Goal: Find contact information: Find contact information

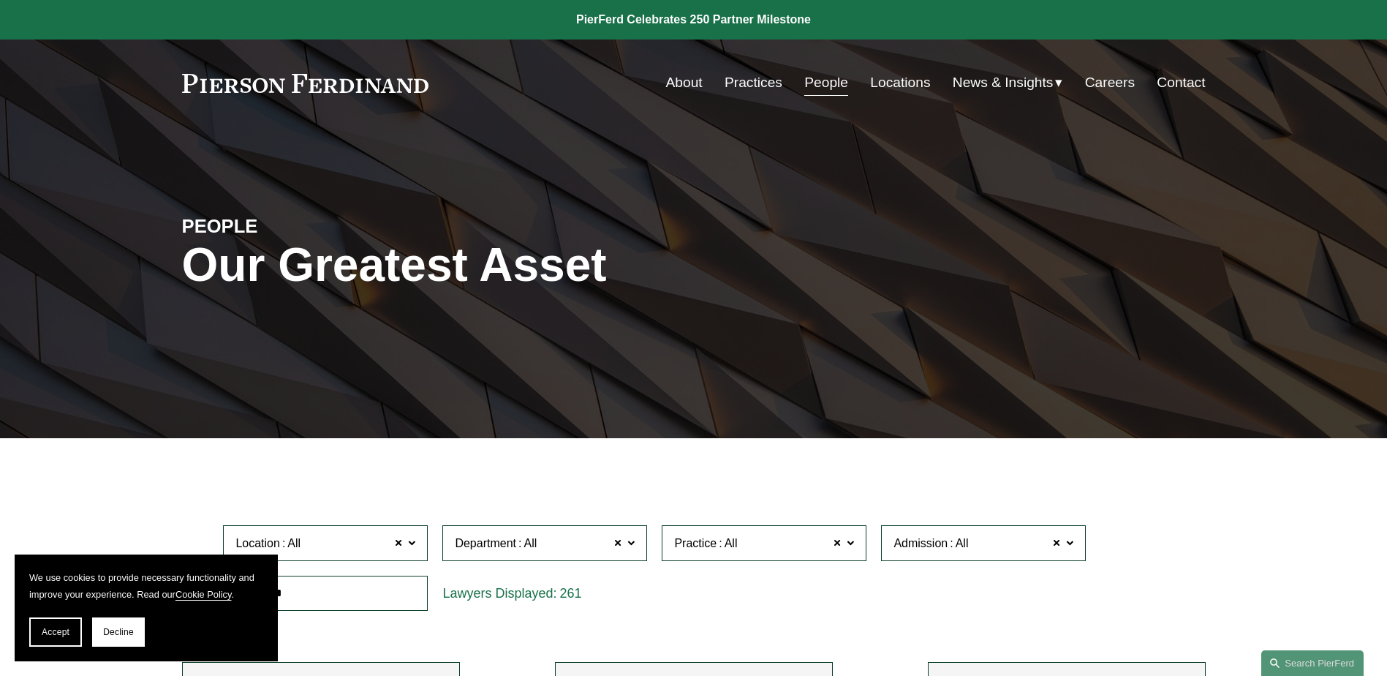
scroll to position [13598, 0]
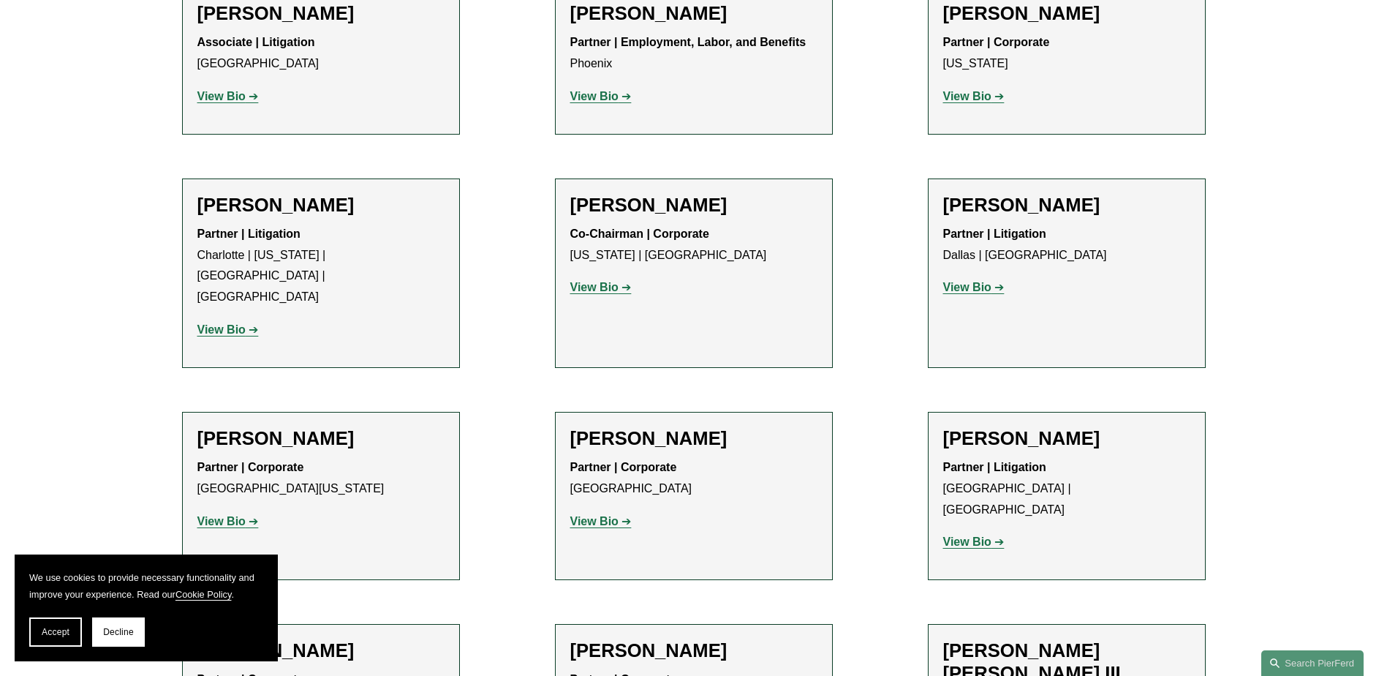
drag, startPoint x: 1001, startPoint y: 475, endPoint x: 1162, endPoint y: 483, distance: 161.0
copy strong "Cyber, Privacy & Technology"
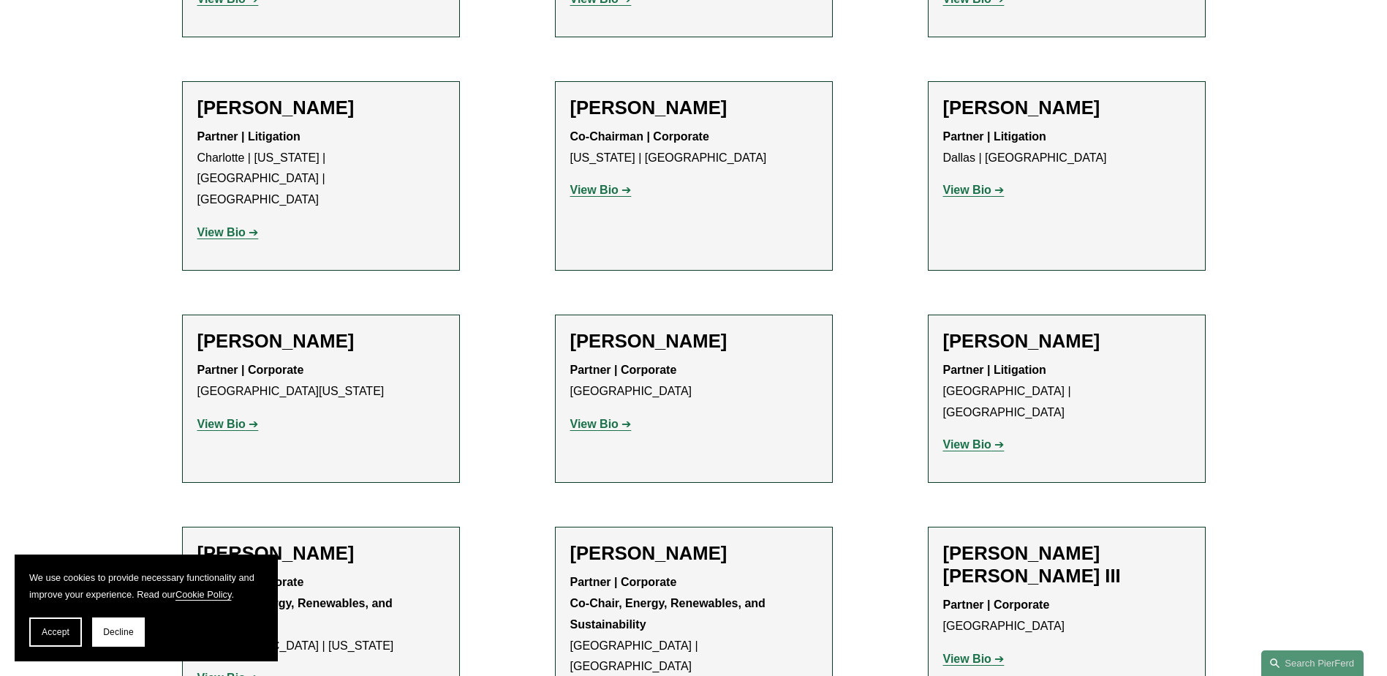
scroll to position [13890, 0]
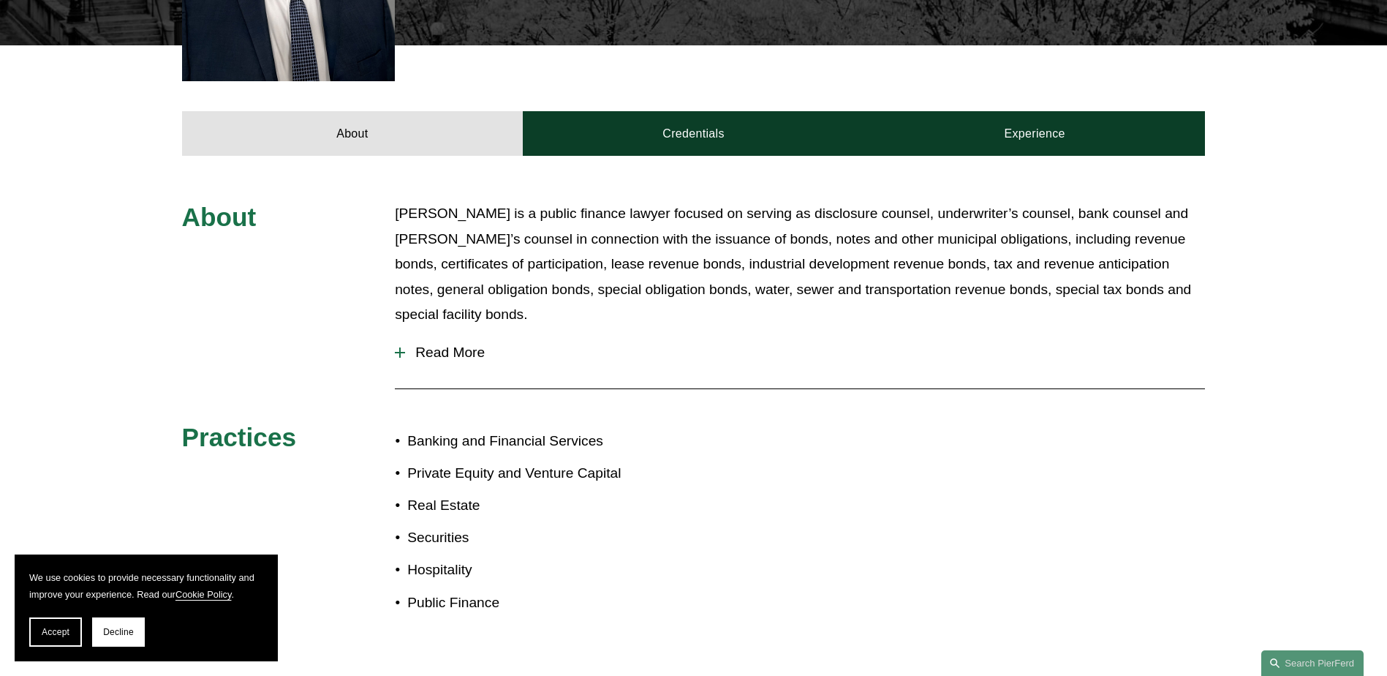
scroll to position [888, 0]
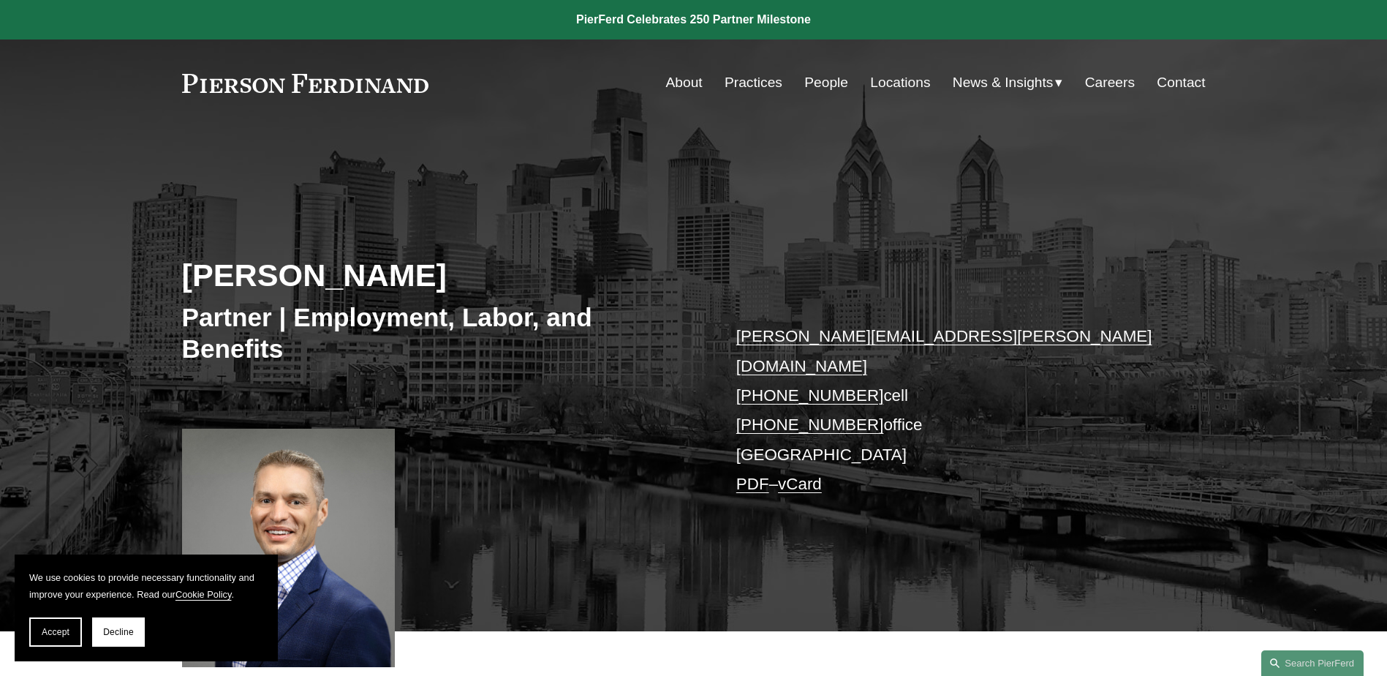
drag, startPoint x: 861, startPoint y: 396, endPoint x: 736, endPoint y: 398, distance: 125.0
click at [736, 398] on p "david.renner@pierferd.com +1.412.302.5804 cell +1.412.746.1720 office Philadelp…" at bounding box center [949, 410] width 426 height 177
copy link "+1.412.746.1720"
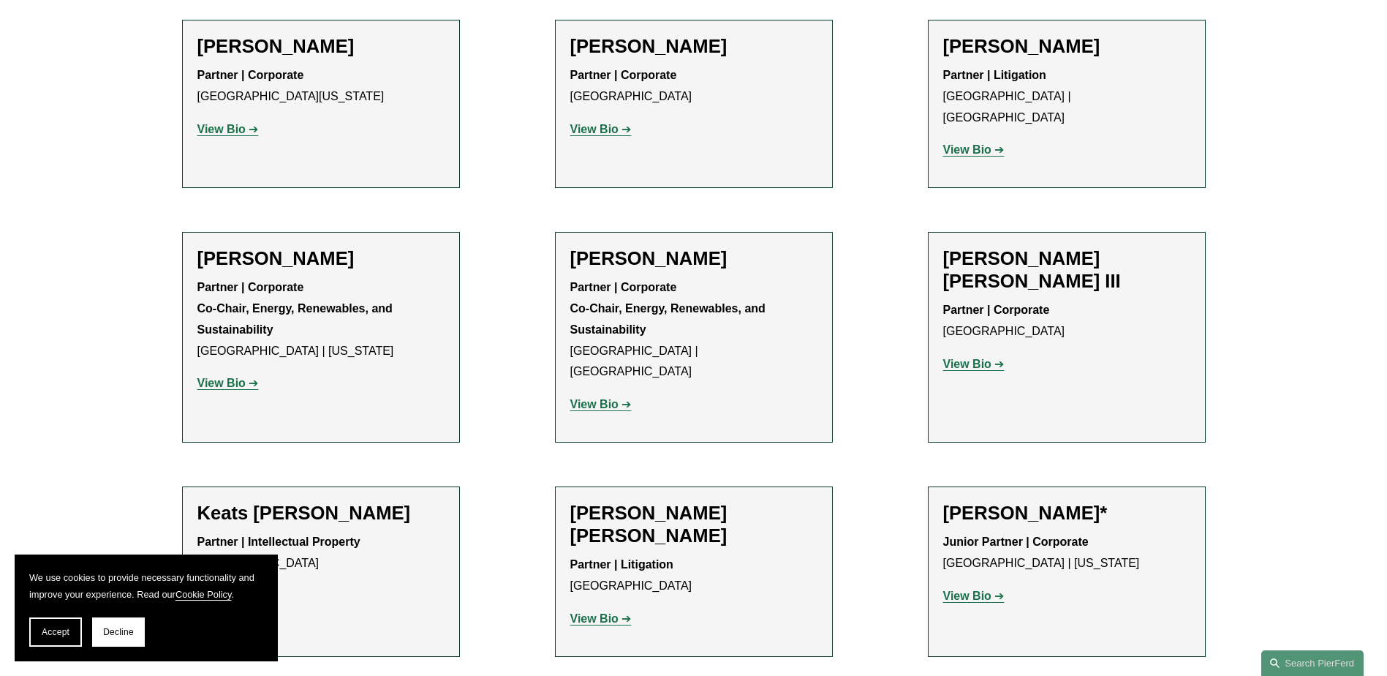
scroll to position [14037, 0]
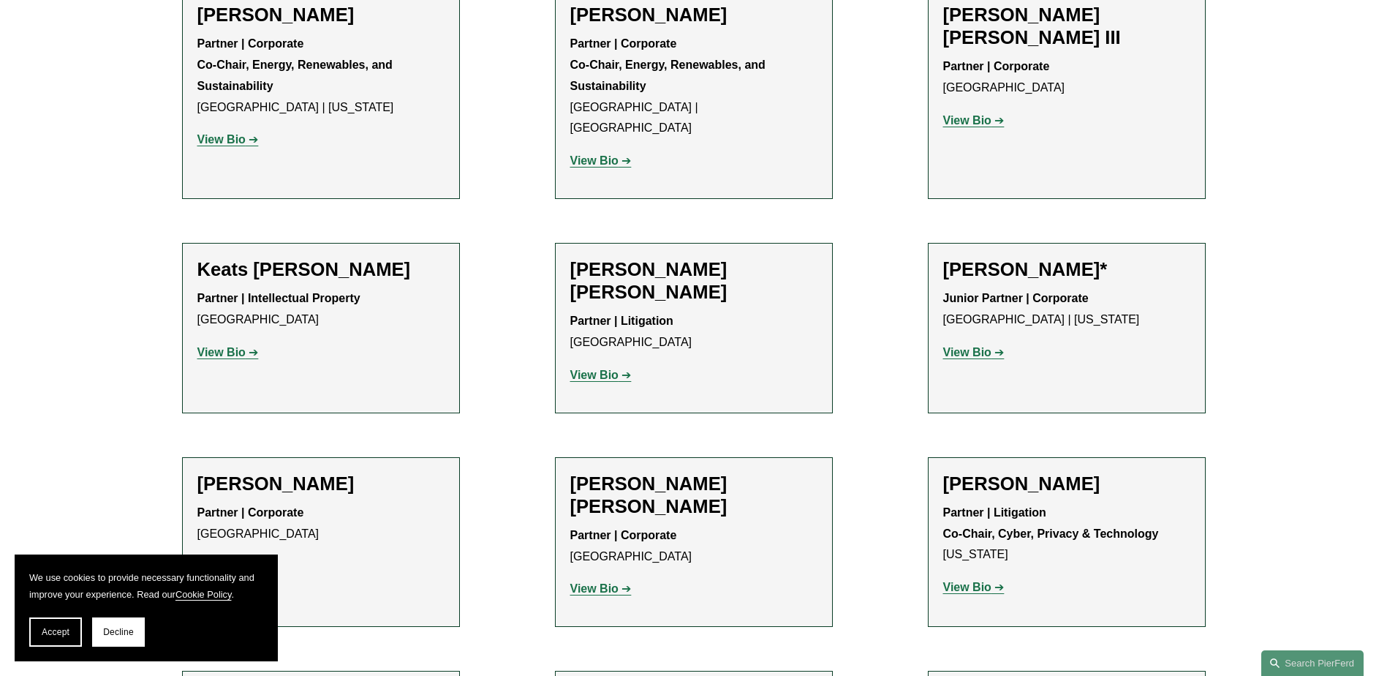
scroll to position [14329, 0]
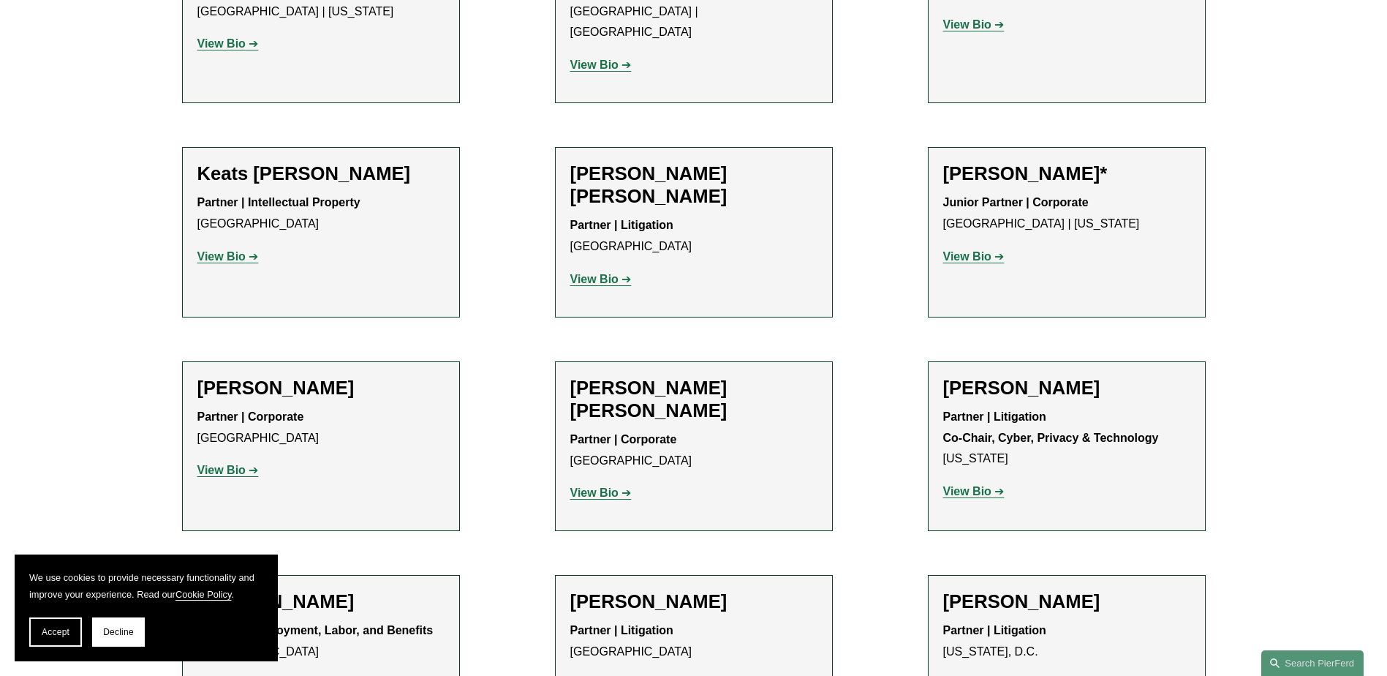
drag, startPoint x: 988, startPoint y: 398, endPoint x: 995, endPoint y: 398, distance: 7.3
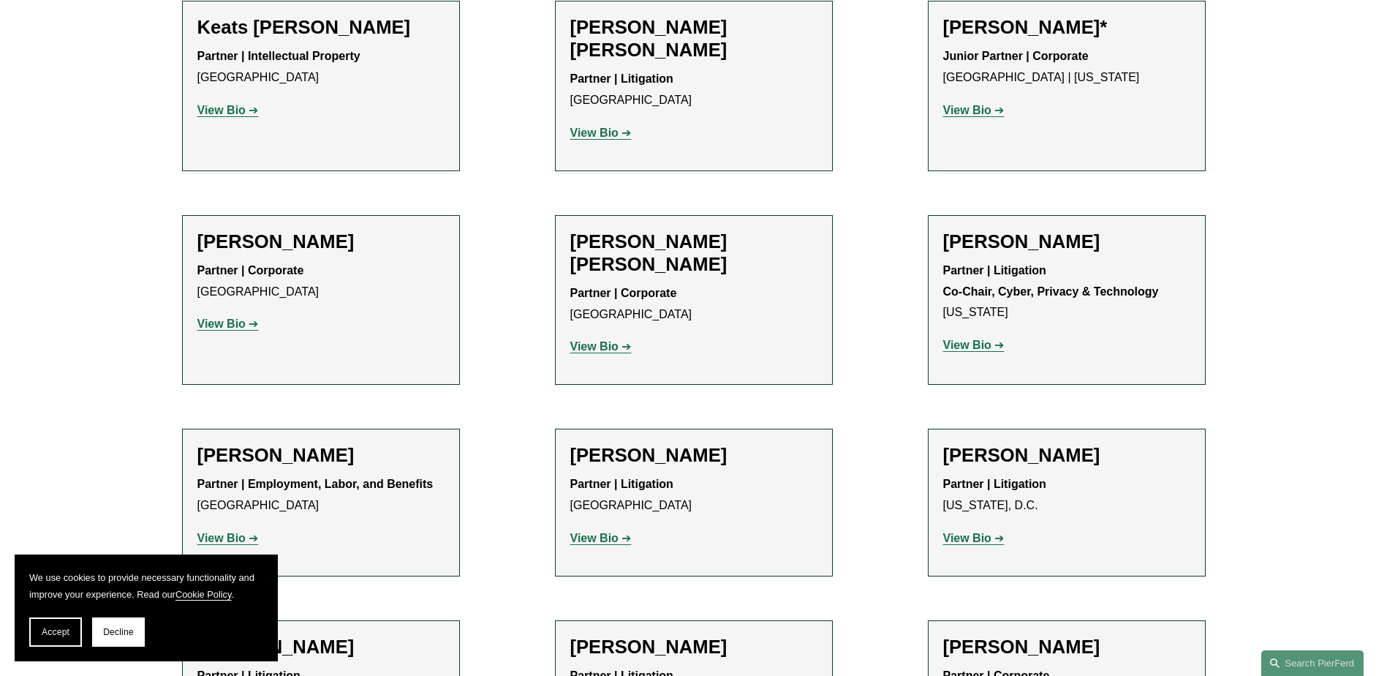
scroll to position [14621, 0]
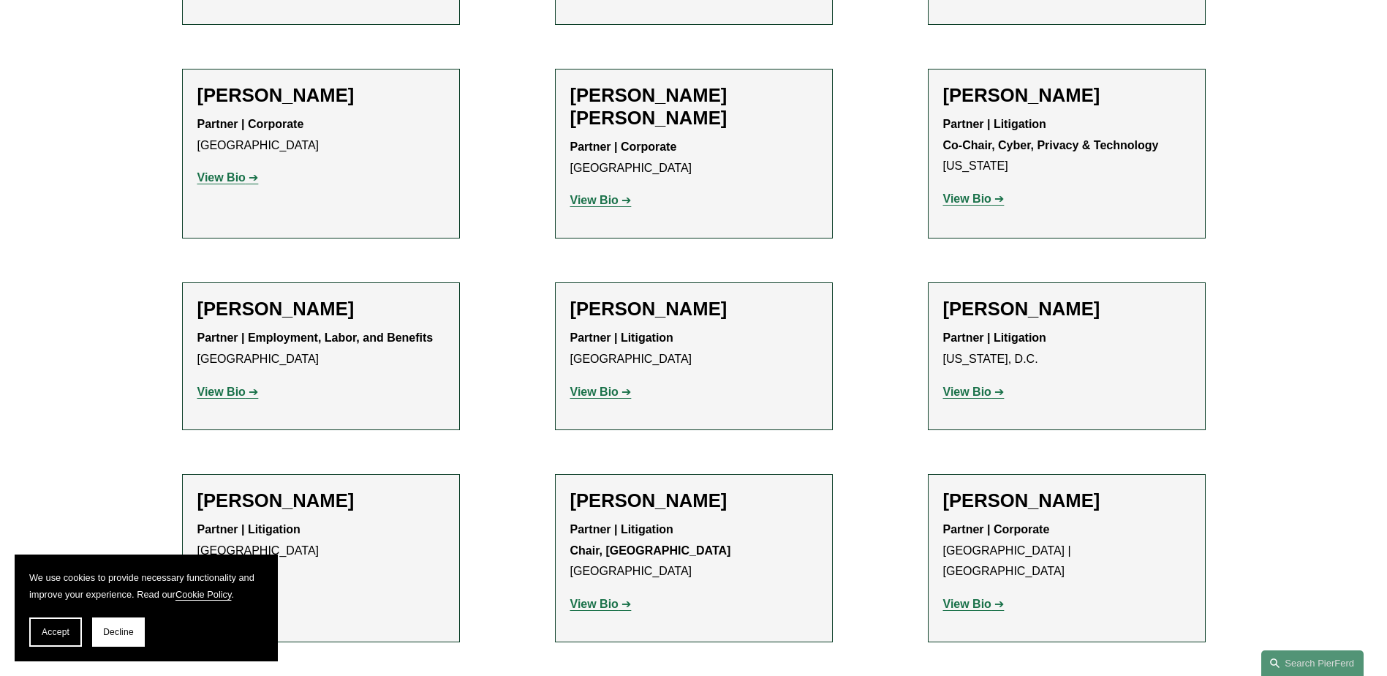
drag, startPoint x: 614, startPoint y: 472, endPoint x: 618, endPoint y: 494, distance: 22.4
copy strong "General Counsel, Director of Conflicts"
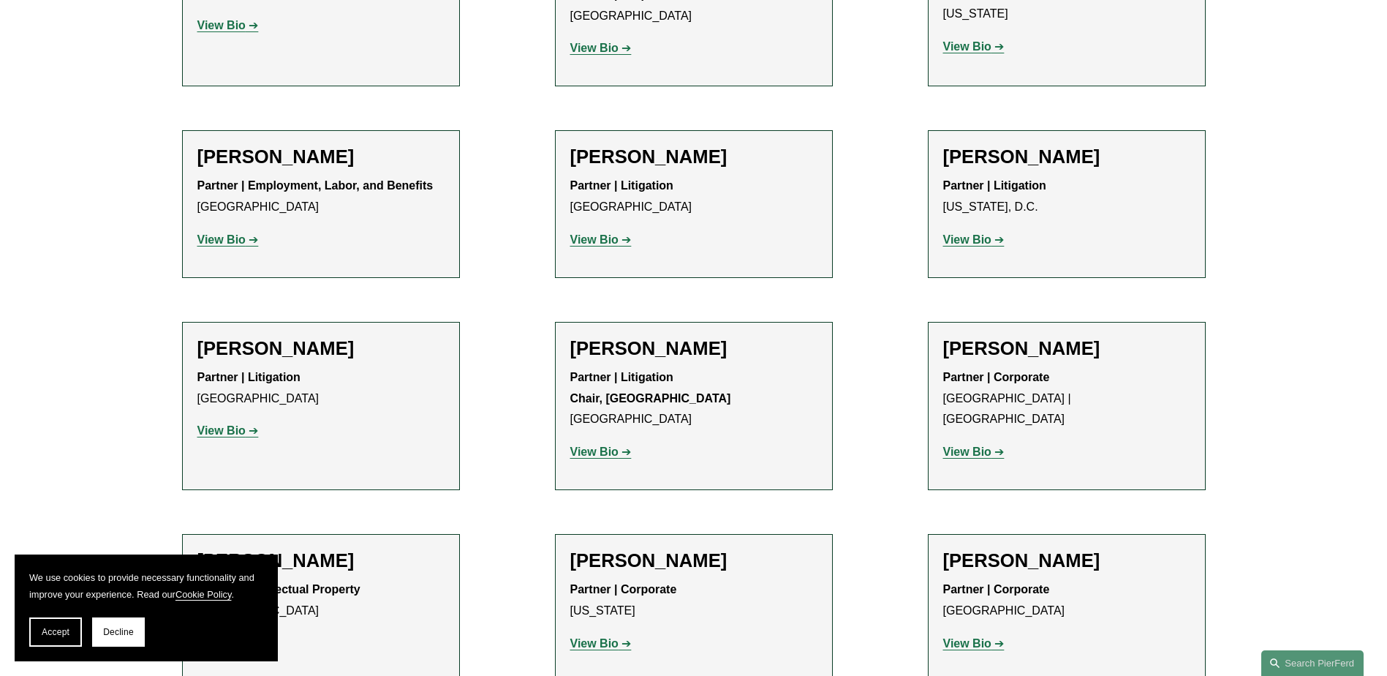
scroll to position [14914, 0]
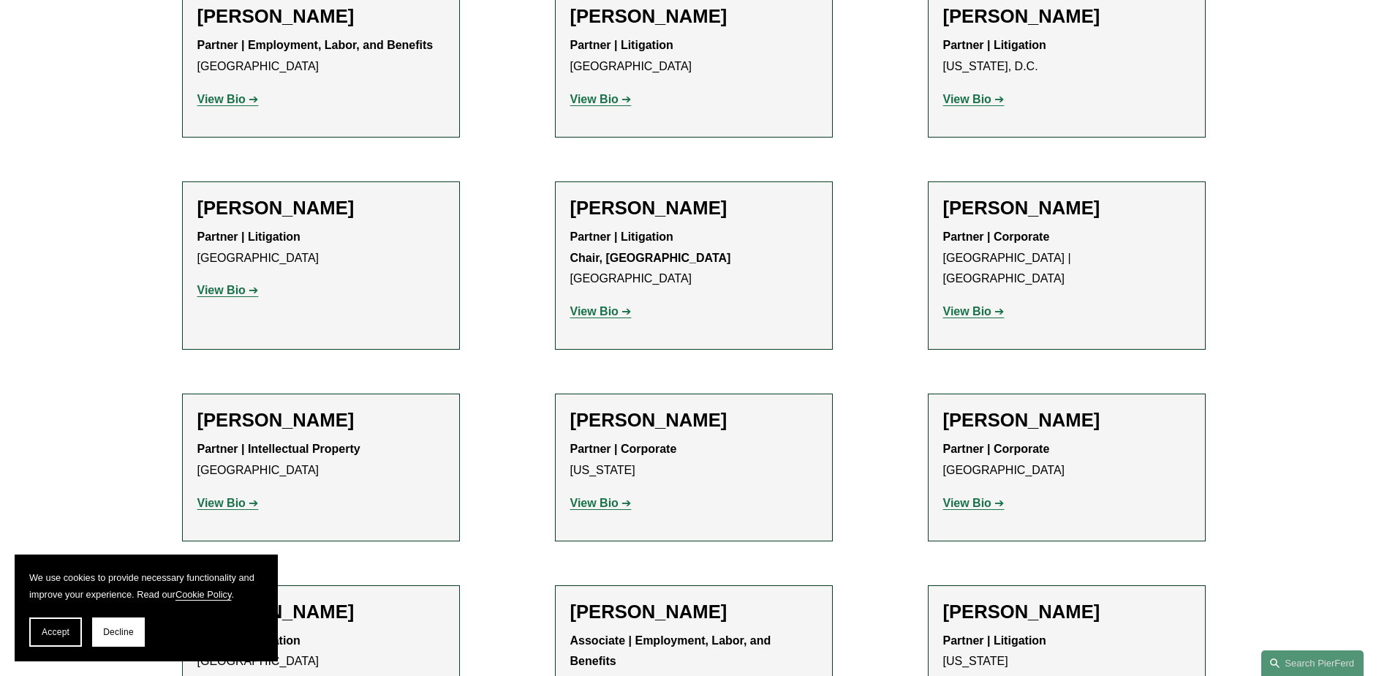
drag, startPoint x: 627, startPoint y: 411, endPoint x: 811, endPoint y: 418, distance: 184.4
copy strong "Transactional Liability Insurance"
drag, startPoint x: 1000, startPoint y: 414, endPoint x: 999, endPoint y: 434, distance: 20.5
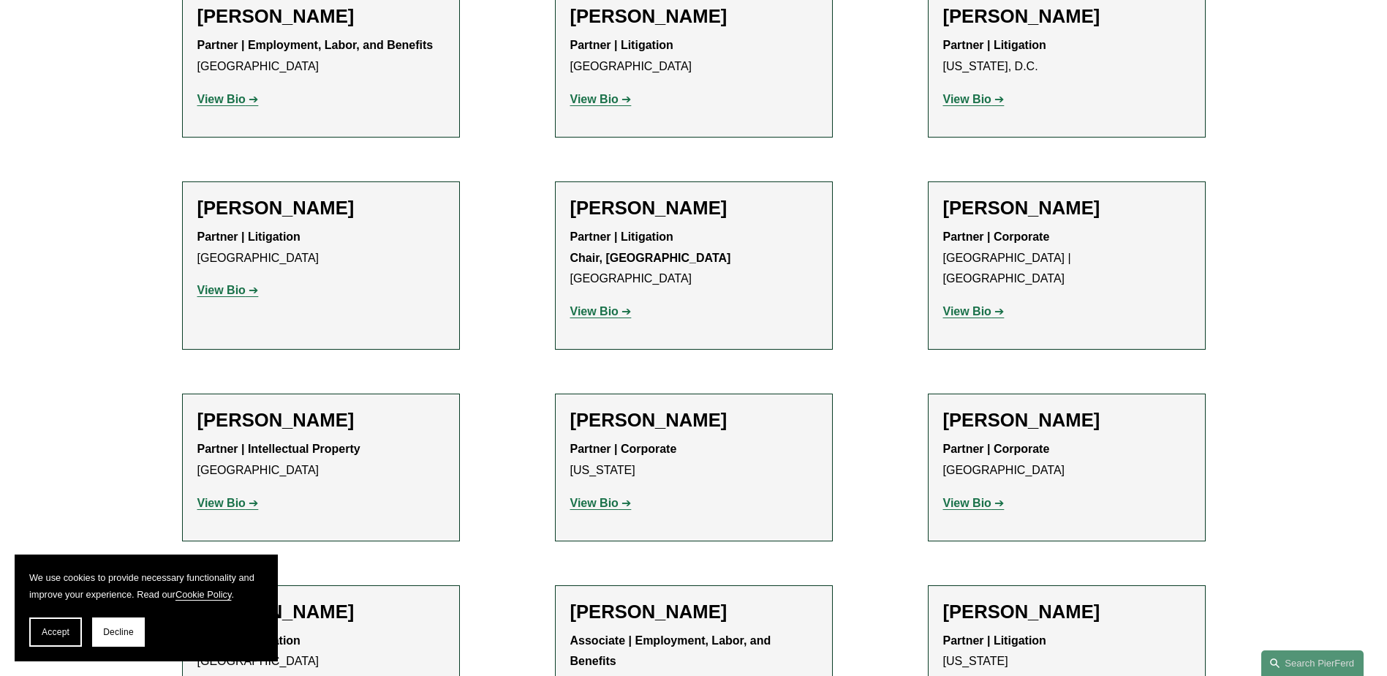
copy strong "Global Media, Entertainment & Sports"
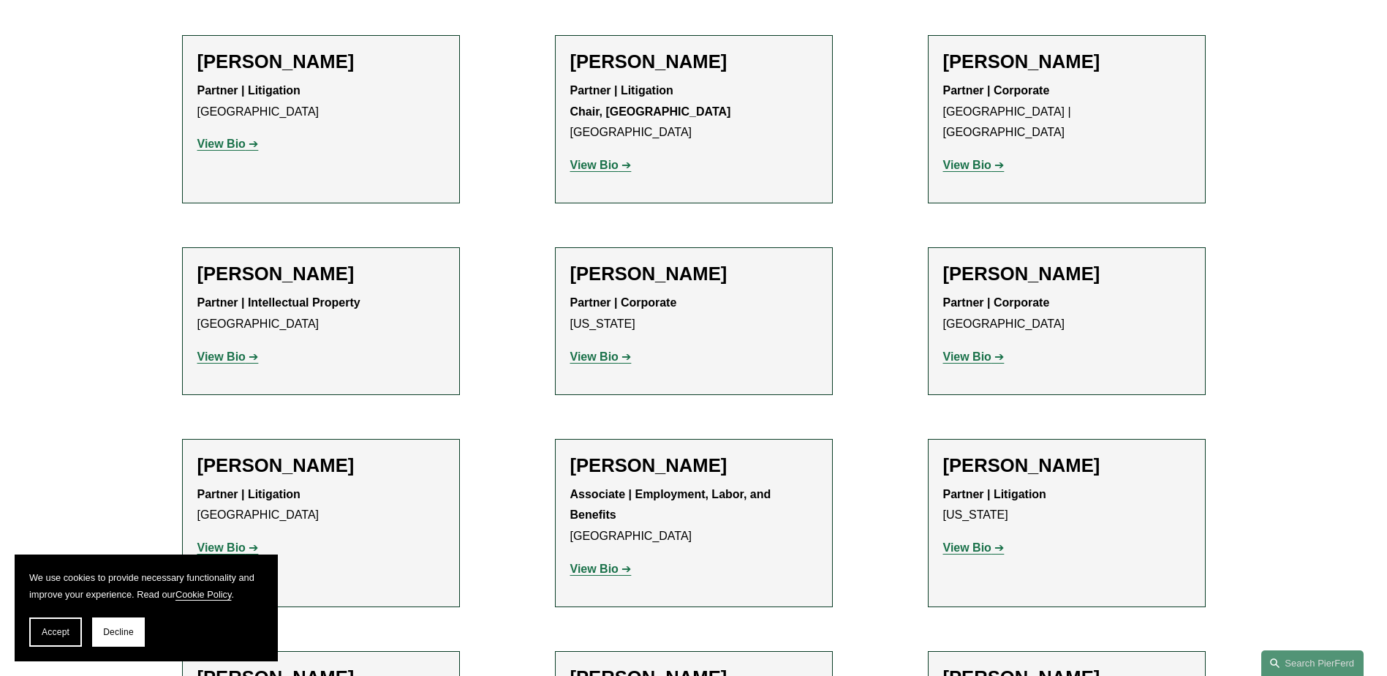
drag, startPoint x: 252, startPoint y: 501, endPoint x: 398, endPoint y: 493, distance: 146.4
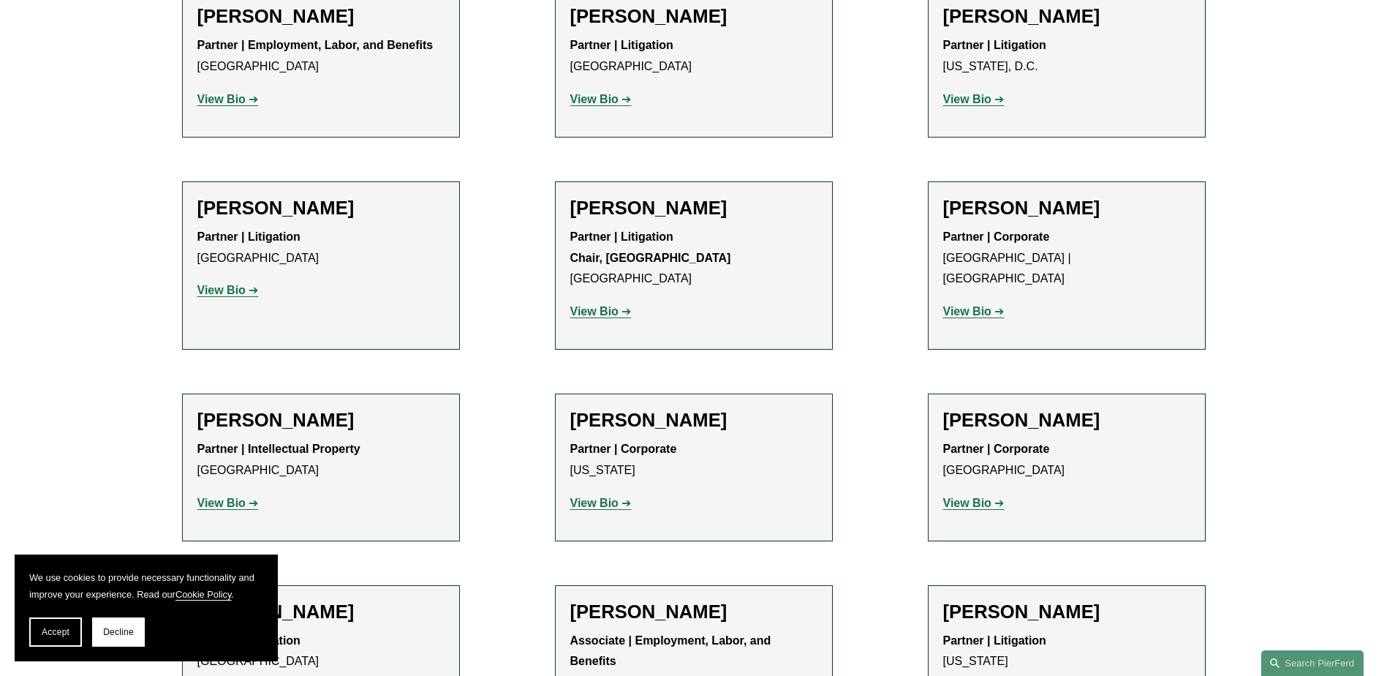
scroll to position [14768, 0]
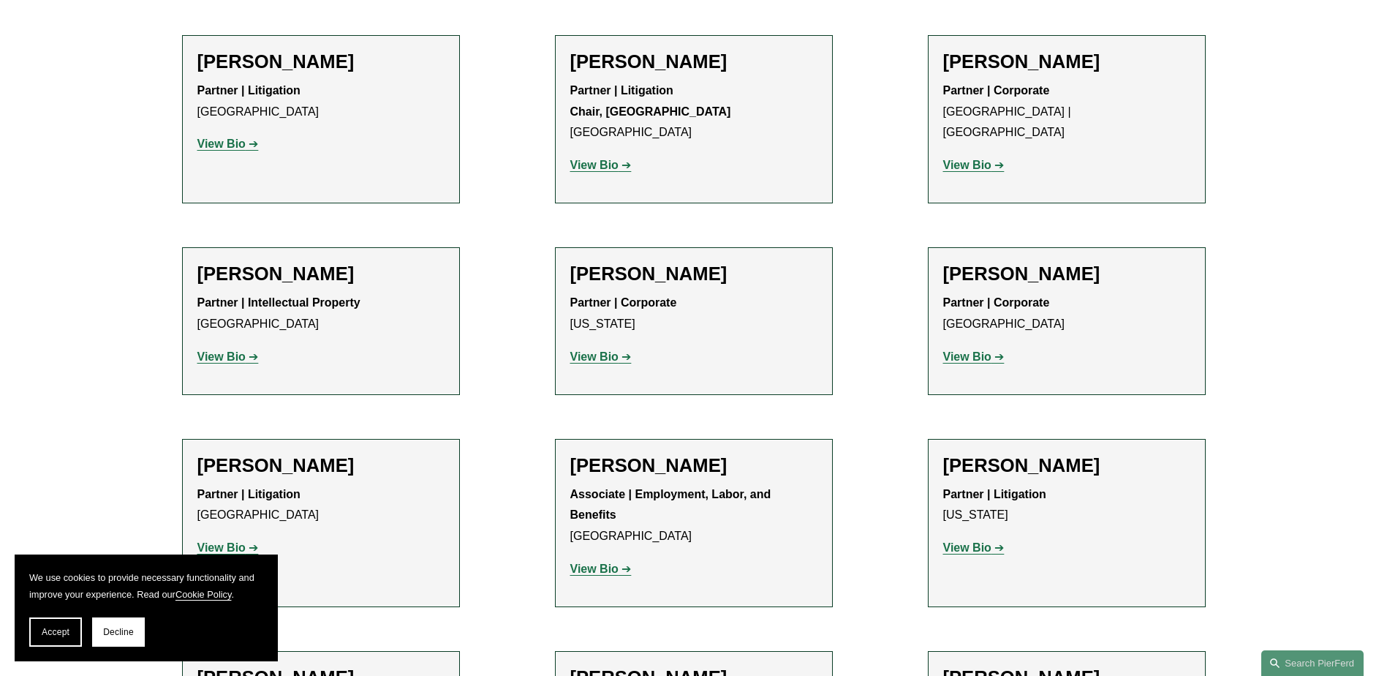
scroll to position [15206, 0]
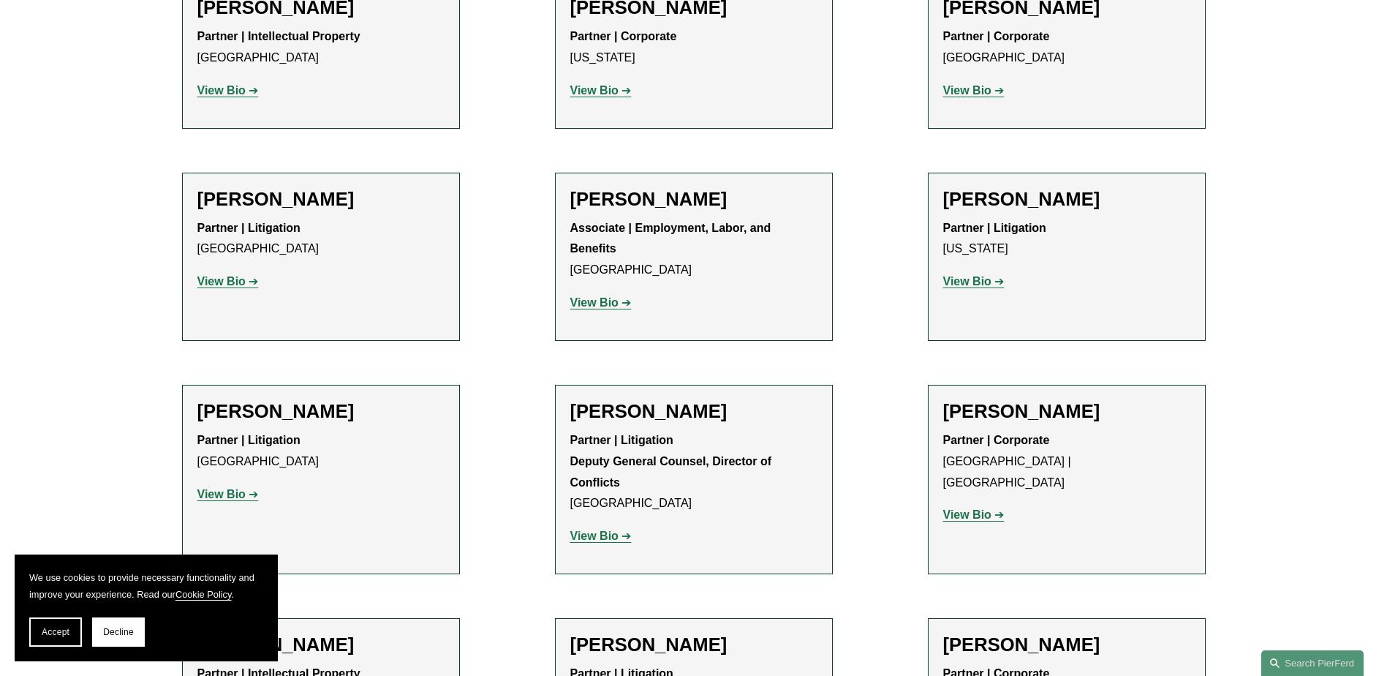
scroll to position [15352, 0]
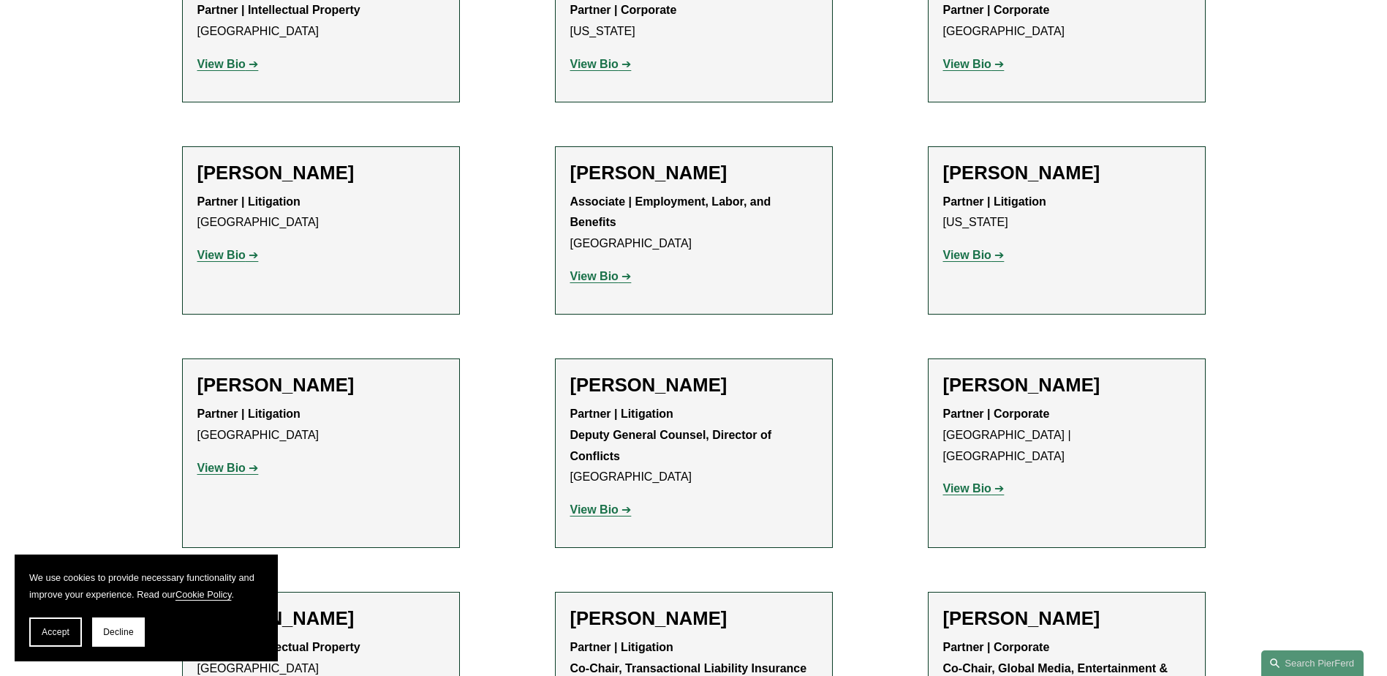
drag, startPoint x: 234, startPoint y: 418, endPoint x: 336, endPoint y: 440, distance: 104.7
copy strong "Private Client Services Chair, Pro Bono Services"
drag, startPoint x: 572, startPoint y: 420, endPoint x: 757, endPoint y: 418, distance: 185.0
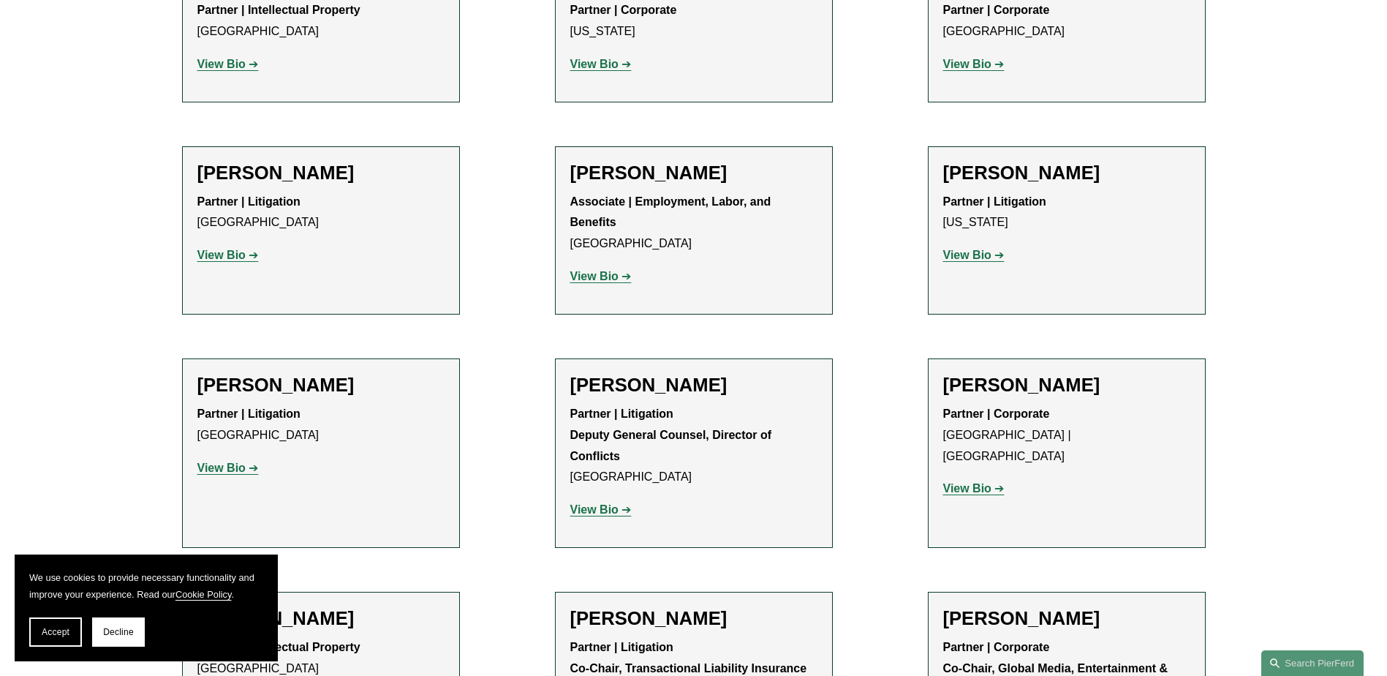
copy strong "Chief Information Security Officer"
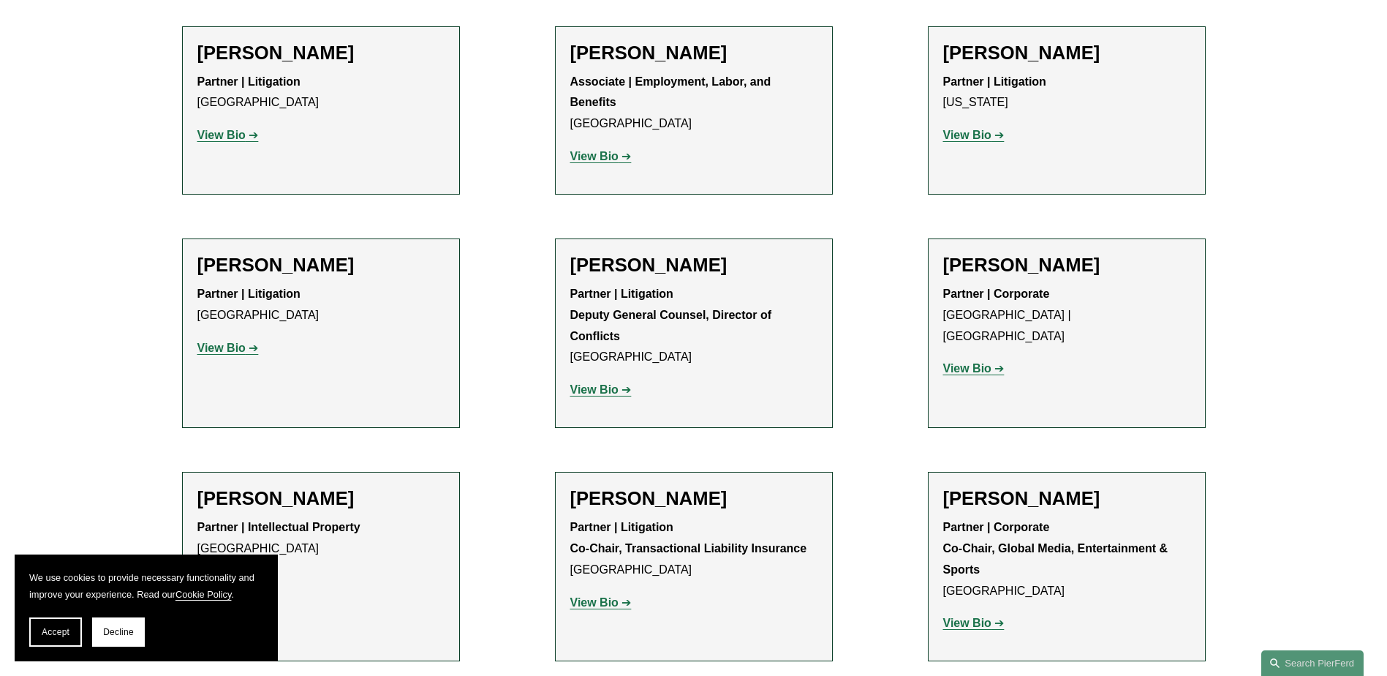
scroll to position [15499, 0]
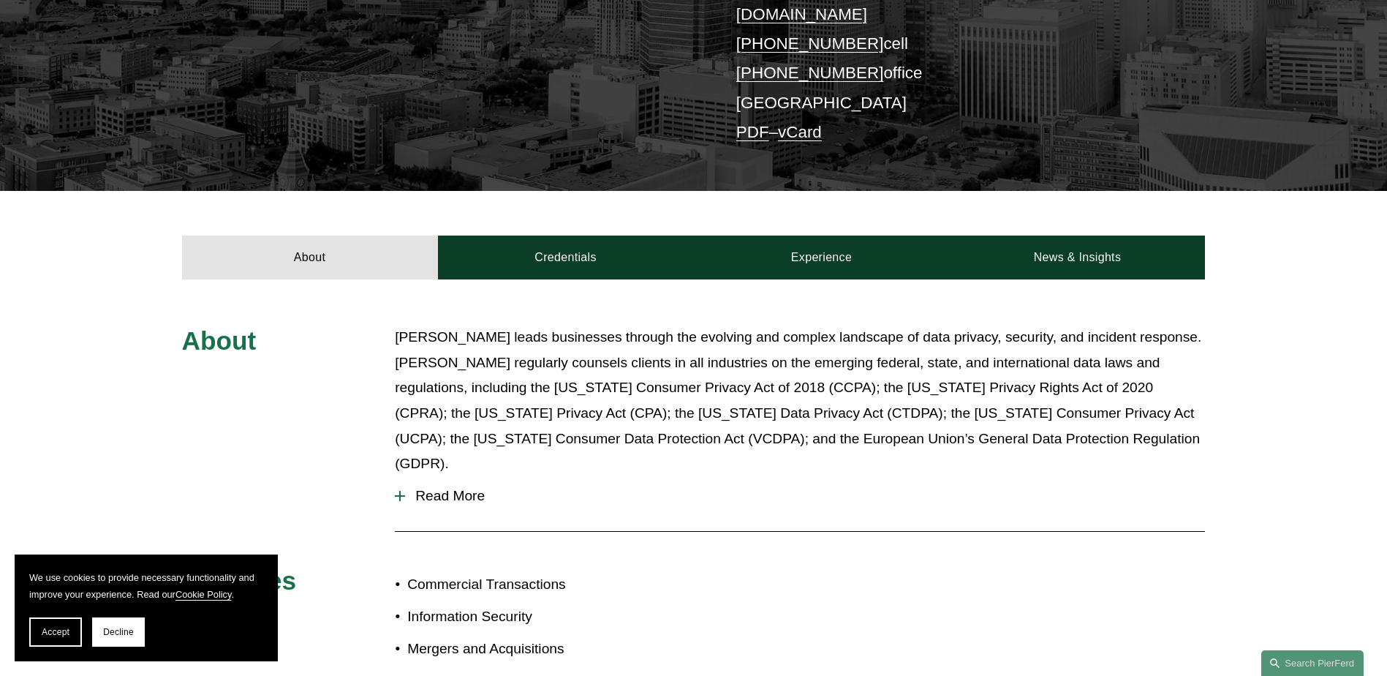
scroll to position [585, 0]
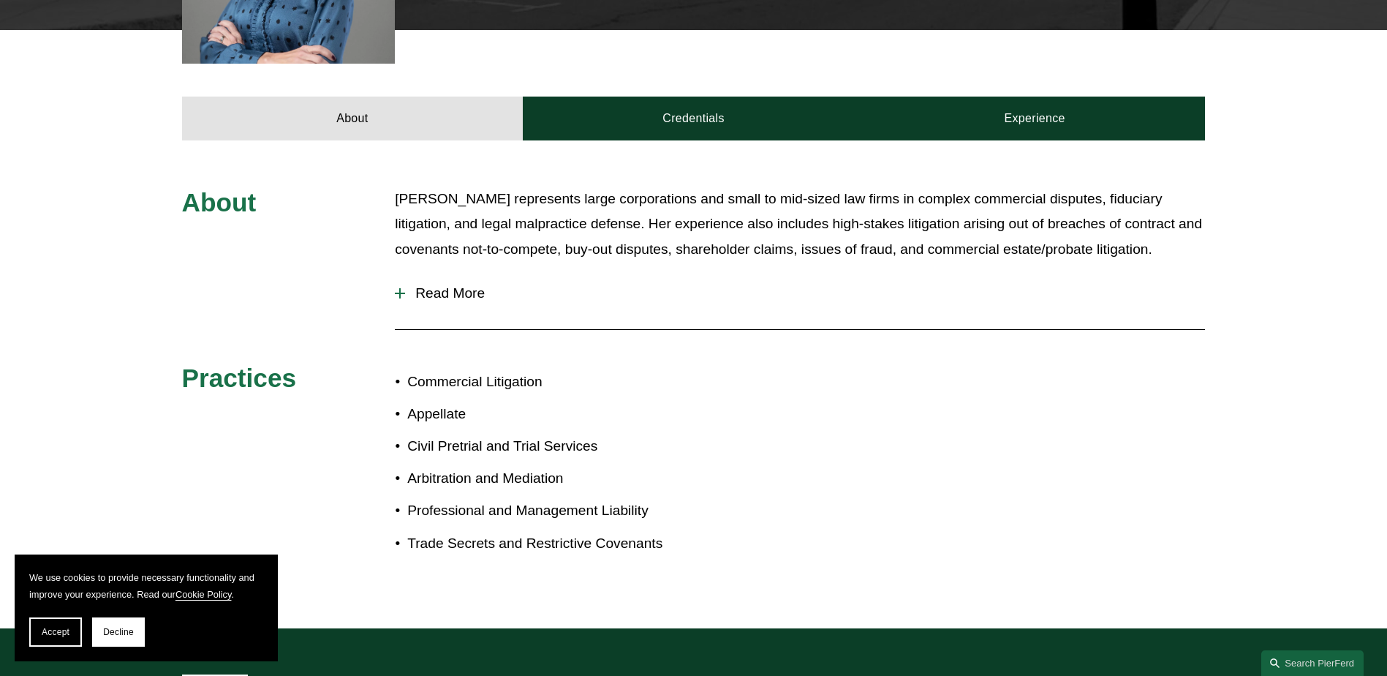
scroll to position [843, 0]
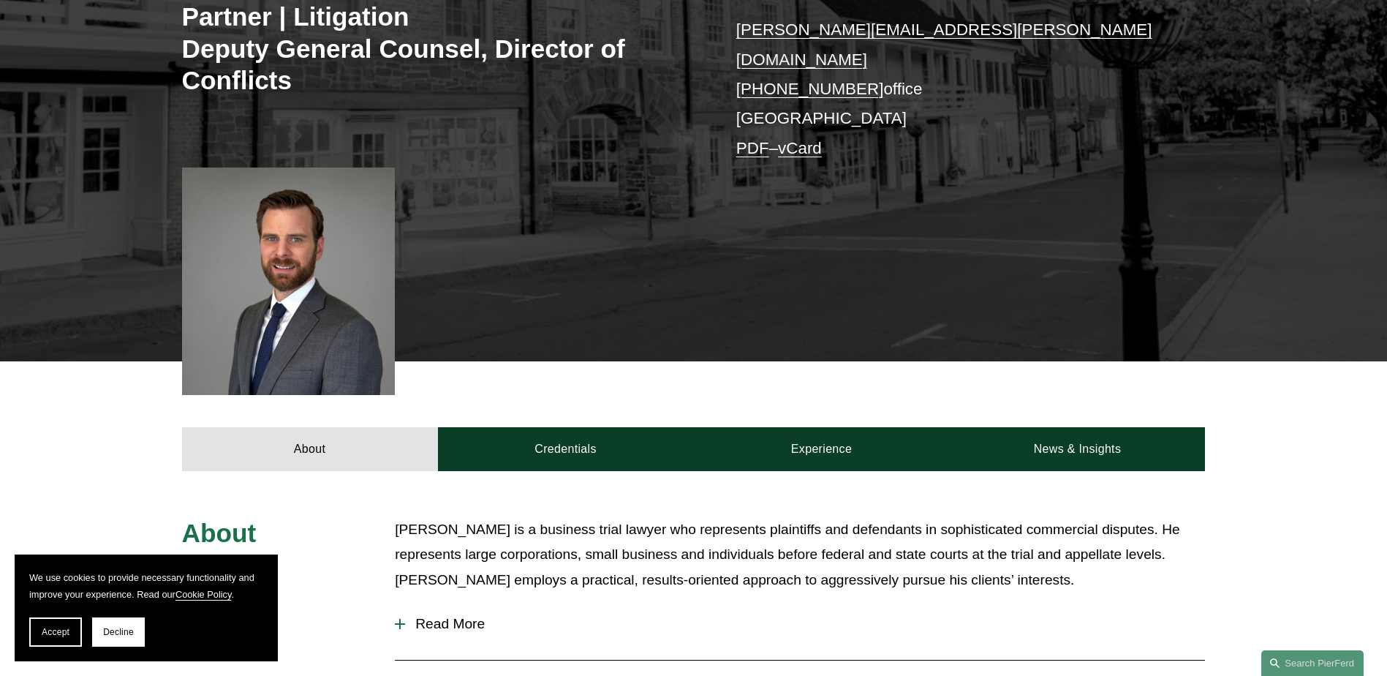
scroll to position [585, 0]
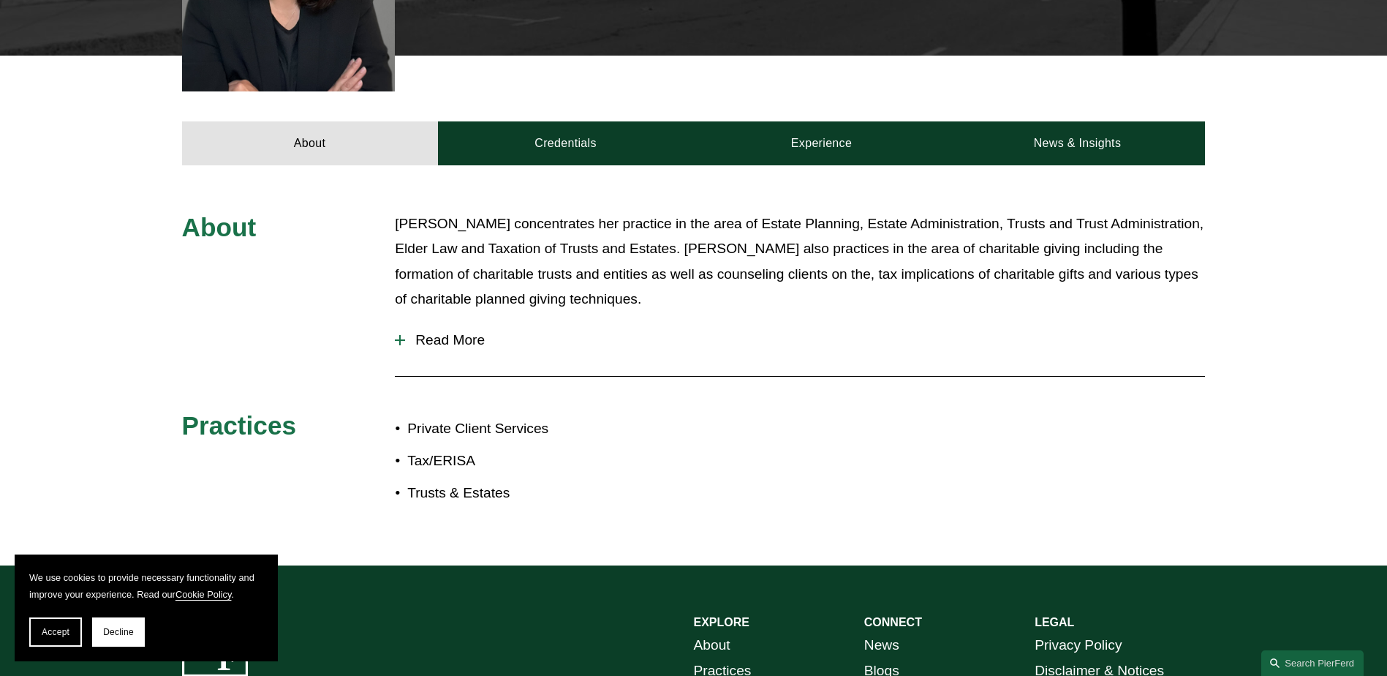
scroll to position [585, 0]
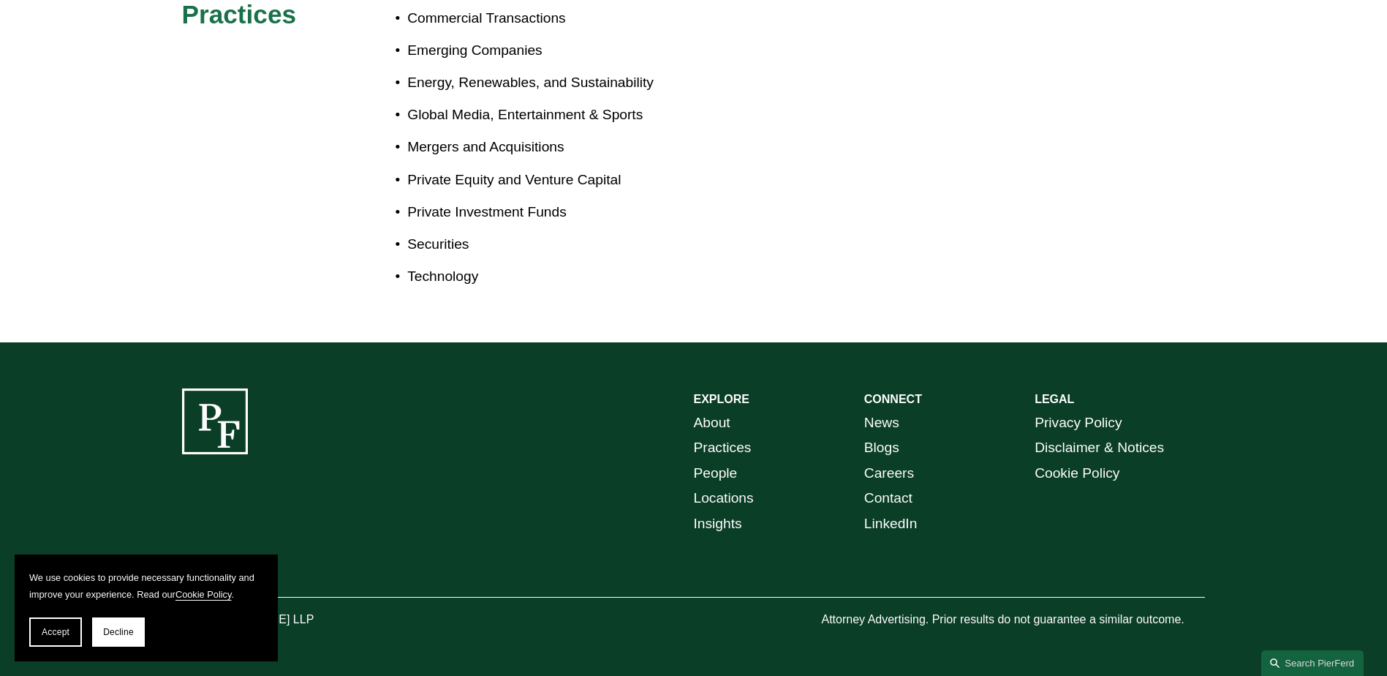
scroll to position [775, 0]
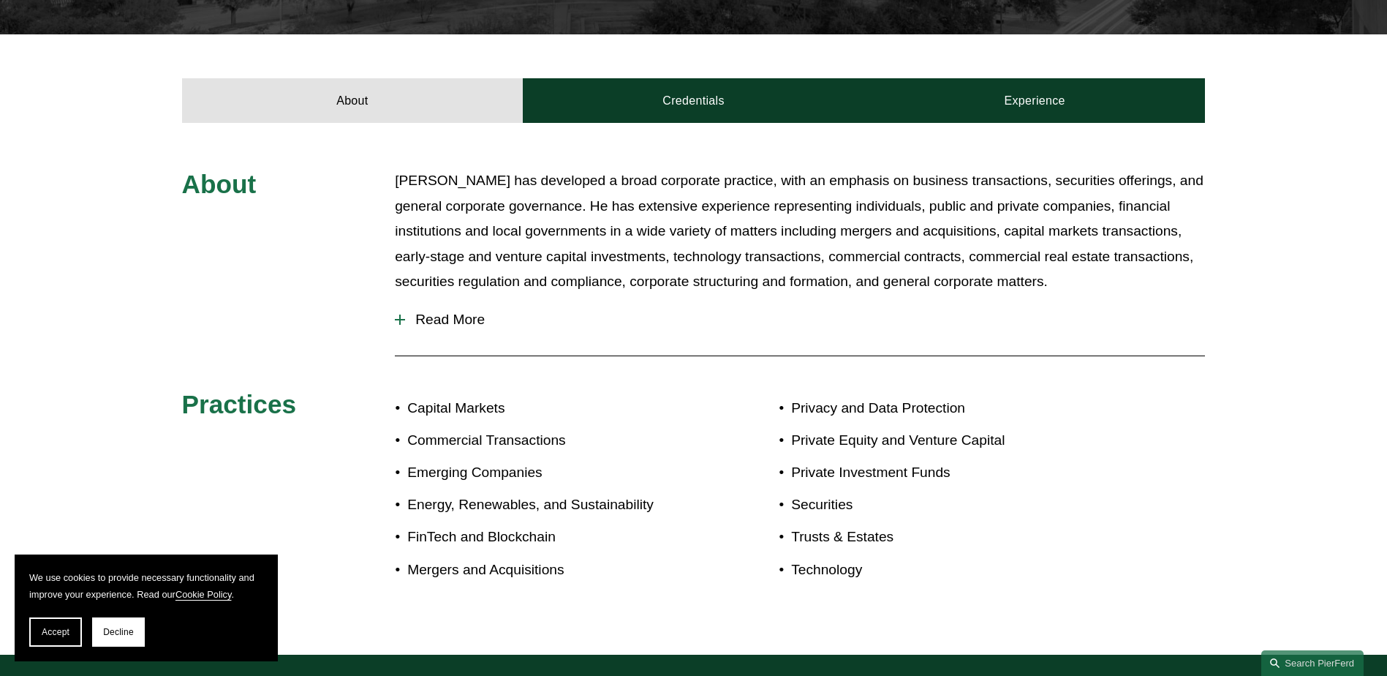
scroll to position [731, 0]
